Goal: Task Accomplishment & Management: Manage account settings

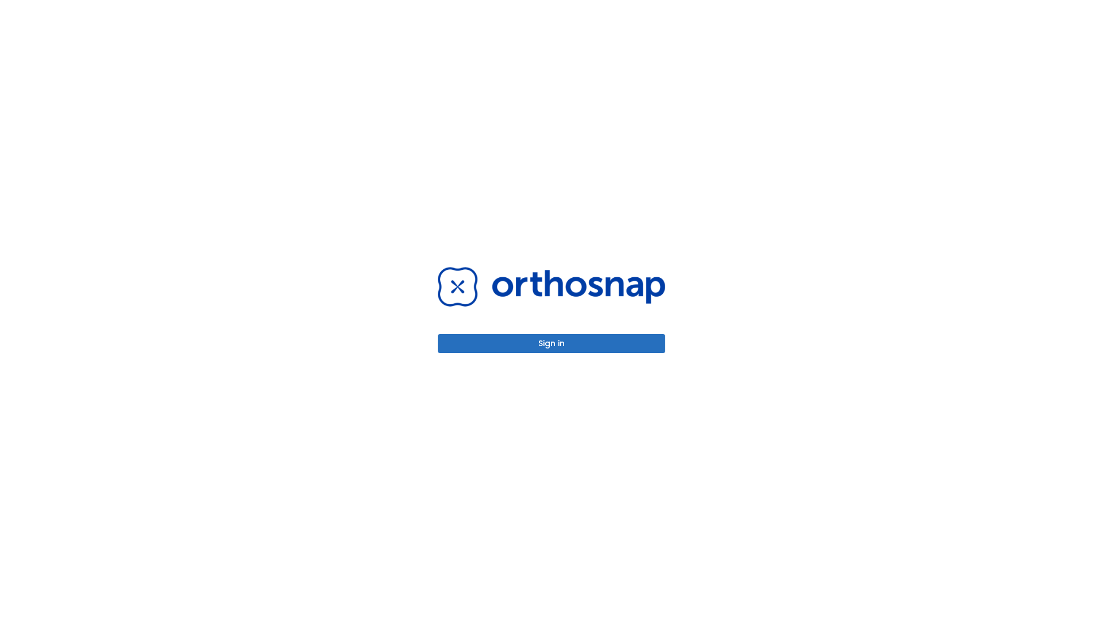
click at [551, 343] on button "Sign in" at bounding box center [551, 343] width 227 height 19
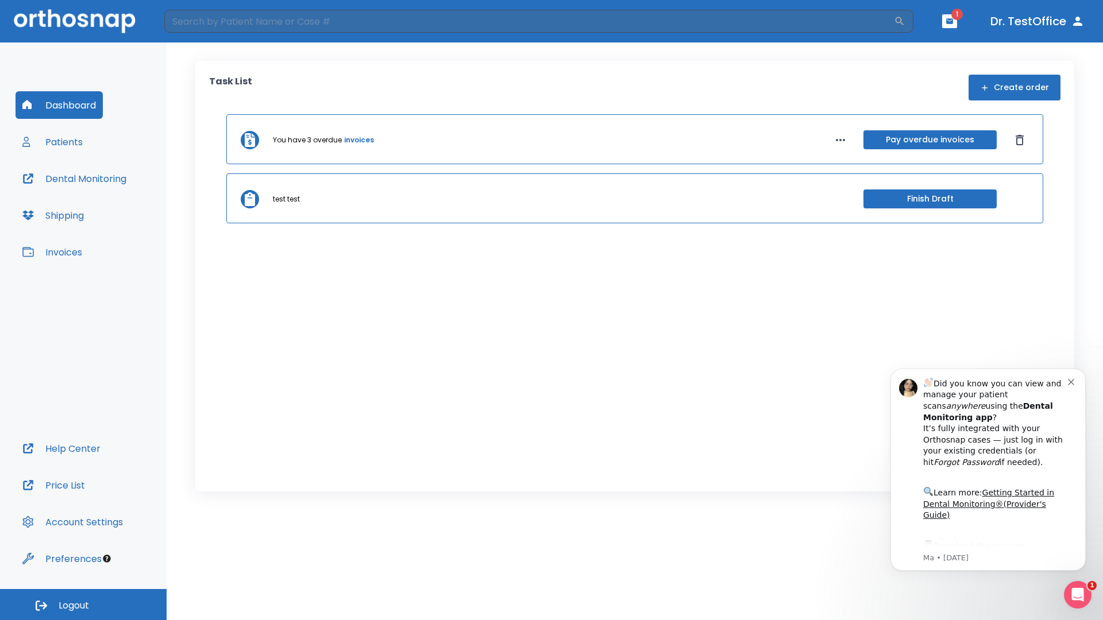
click at [83, 605] on span "Logout" at bounding box center [74, 606] width 30 height 13
